Goal: Task Accomplishment & Management: Use online tool/utility

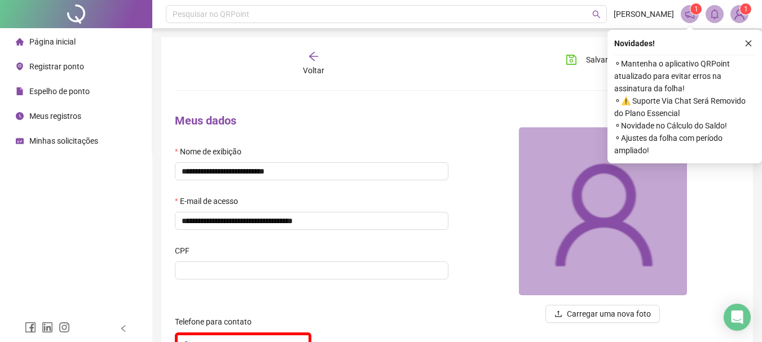
click at [60, 63] on span "Registrar ponto" at bounding box center [56, 66] width 55 height 9
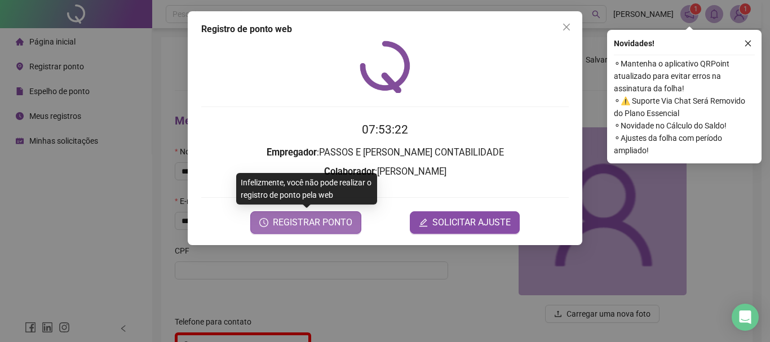
click at [324, 223] on span "REGISTRAR PONTO" at bounding box center [313, 223] width 80 height 14
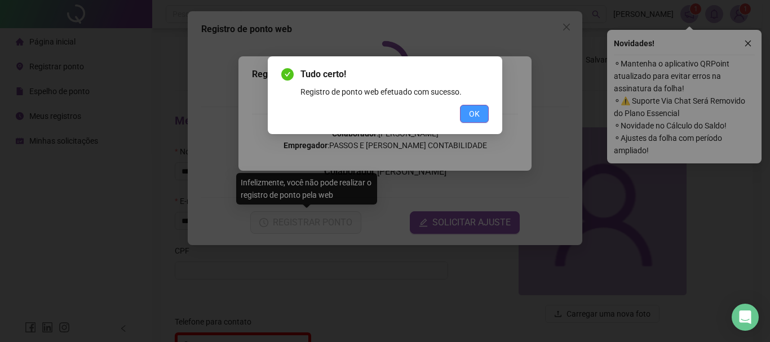
click at [469, 111] on span "OK" at bounding box center [474, 114] width 11 height 12
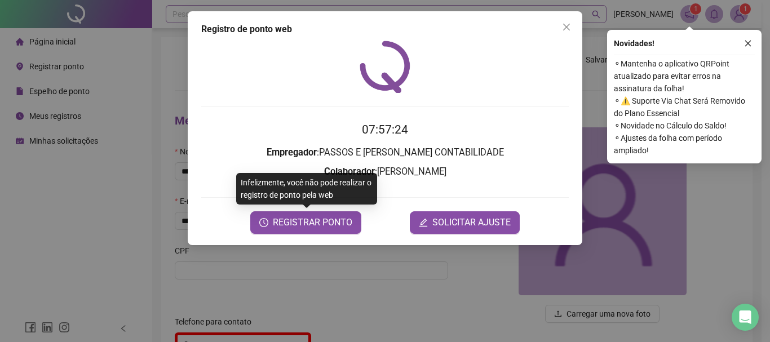
drag, startPoint x: 568, startPoint y: 34, endPoint x: 476, endPoint y: 21, distance: 92.3
click at [567, 34] on button "Close" at bounding box center [567, 27] width 18 height 18
